Goal: Task Accomplishment & Management: Use online tool/utility

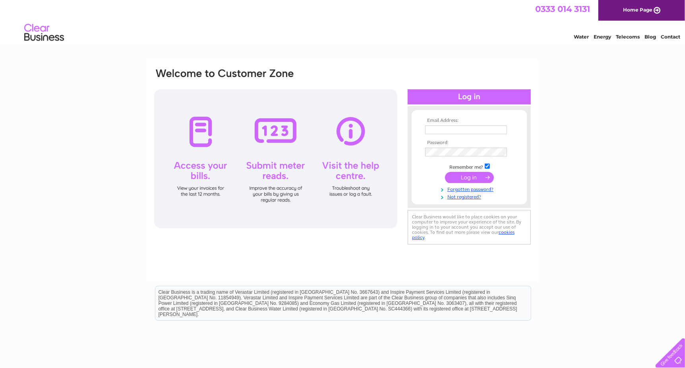
click at [457, 130] on input "text" at bounding box center [466, 130] width 82 height 9
click at [467, 131] on input "text" at bounding box center [466, 131] width 83 height 10
type input "greid145@btinternet.com"
click at [450, 179] on input "submit" at bounding box center [469, 178] width 49 height 11
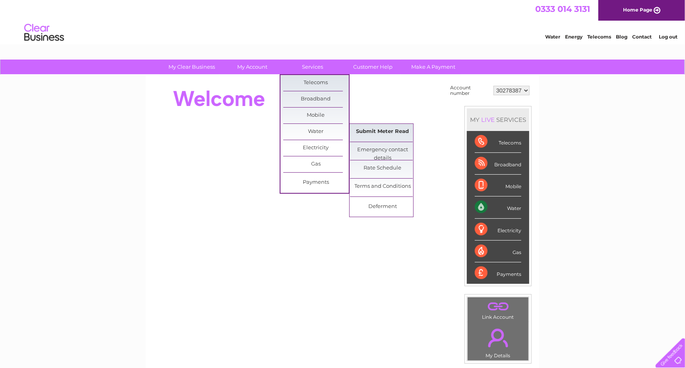
click at [379, 132] on link "Submit Meter Read" at bounding box center [383, 132] width 66 height 16
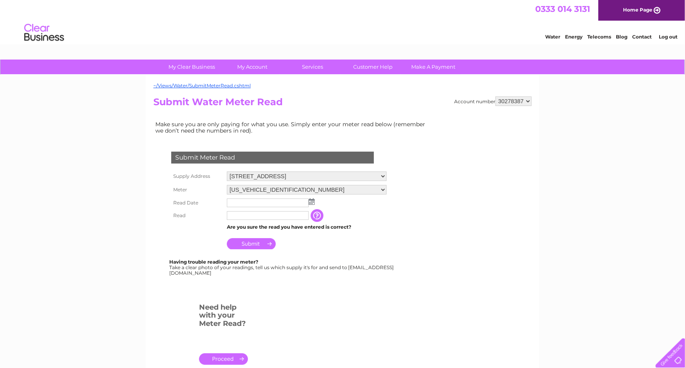
click at [312, 202] on img at bounding box center [312, 202] width 6 height 6
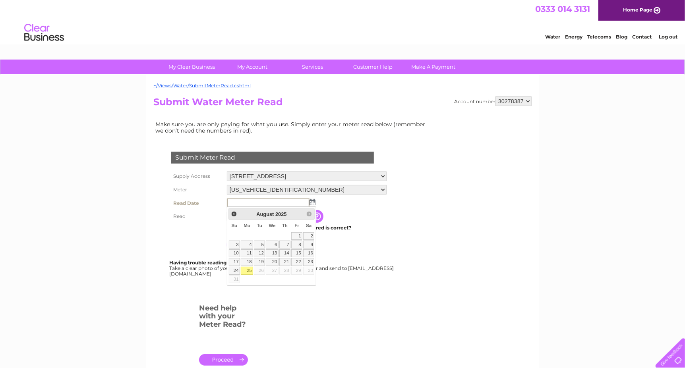
click at [246, 271] on link "25" at bounding box center [247, 271] width 12 height 8
type input "[DATE]"
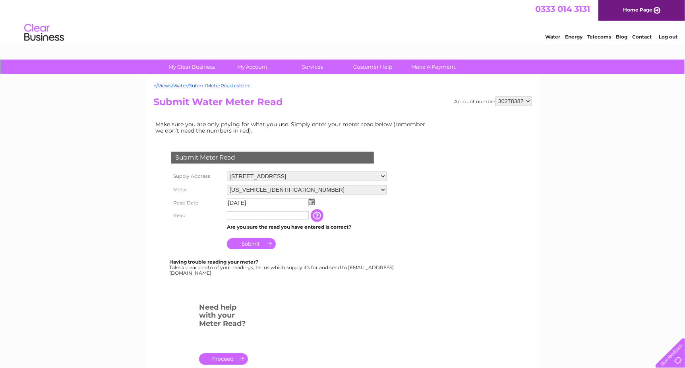
click at [249, 214] on input "text" at bounding box center [268, 215] width 82 height 9
type input "00027"
click at [262, 245] on input "Submit" at bounding box center [251, 244] width 49 height 11
